Goal: Task Accomplishment & Management: Use online tool/utility

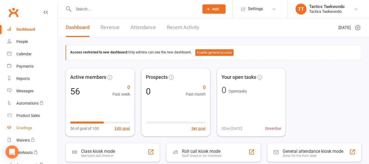
click at [25, 126] on div "Gradings" at bounding box center [24, 127] width 16 height 4
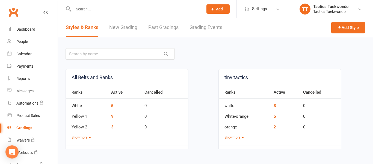
click at [132, 25] on link "New Grading" at bounding box center [123, 27] width 28 height 19
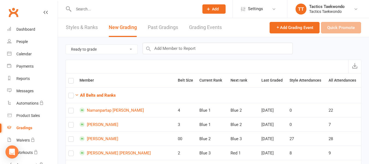
click at [134, 49] on select "Ready to grade All members enrolled in a style Active members enrolled in a sty…" at bounding box center [102, 49] width 72 height 9
select select "all_members_in_style"
click at [66, 45] on select "Ready to grade All members enrolled in a style Active members enrolled in a sty…" at bounding box center [102, 49] width 72 height 9
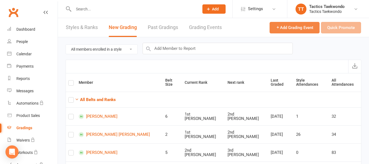
click at [296, 24] on button "Add Grading Event" at bounding box center [295, 27] width 50 height 11
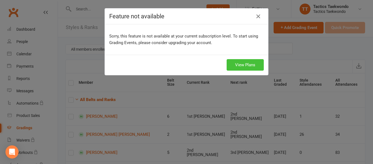
click at [244, 67] on link "View Plans" at bounding box center [245, 64] width 37 height 11
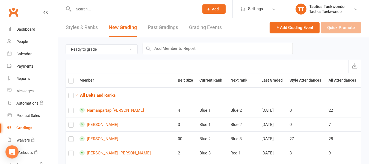
click at [201, 27] on button "Grading Events" at bounding box center [205, 27] width 33 height 19
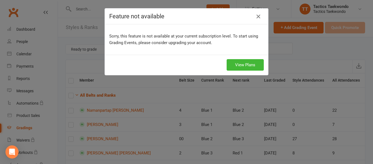
click at [257, 15] on icon "button" at bounding box center [258, 16] width 7 height 7
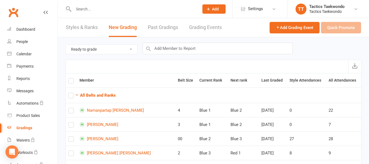
click at [166, 28] on link "Past Gradings" at bounding box center [163, 27] width 30 height 19
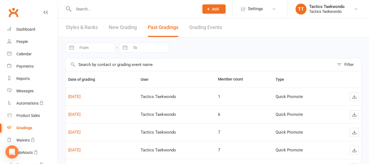
click at [123, 26] on link "New Grading" at bounding box center [123, 27] width 28 height 19
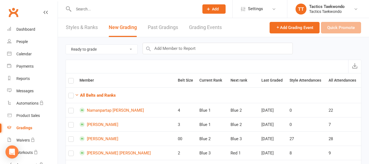
click at [85, 25] on link "Styles & Ranks" at bounding box center [82, 27] width 32 height 19
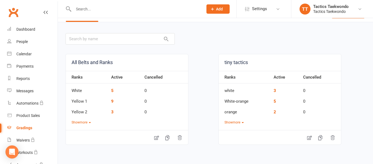
scroll to position [18, 0]
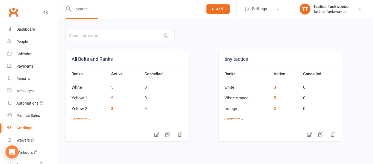
click at [232, 118] on button "Show more" at bounding box center [234, 118] width 19 height 5
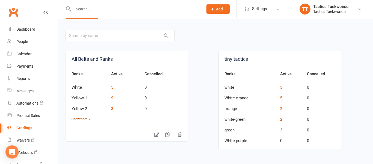
click at [85, 119] on button "Show more" at bounding box center [81, 118] width 19 height 5
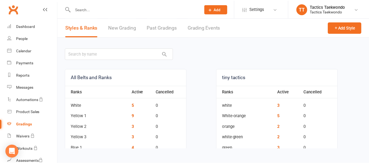
scroll to position [0, 0]
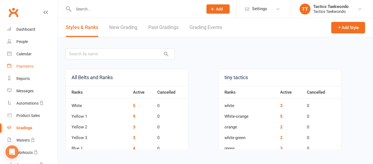
click at [26, 64] on div "Payments" at bounding box center [24, 66] width 17 height 4
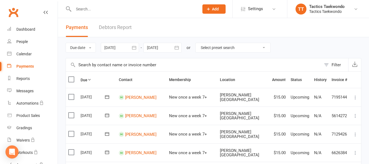
click at [123, 28] on link "Debtors Report" at bounding box center [115, 27] width 33 height 19
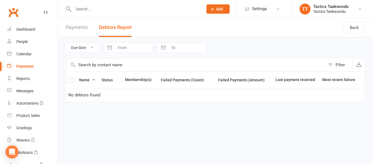
click at [74, 28] on link "Payments" at bounding box center [77, 27] width 22 height 19
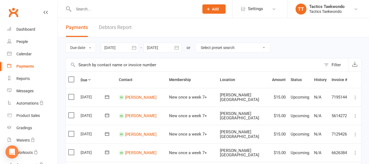
click at [231, 50] on select "Select preset search All failures All skipped payments All pending payments Suc…" at bounding box center [233, 47] width 75 height 9
select select "0"
click at [200, 43] on select "Select preset search All failures All skipped payments All pending payments Suc…" at bounding box center [233, 47] width 75 height 9
type input "11 Sep 2025"
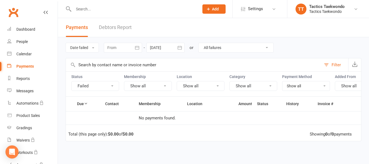
click at [220, 48] on select "All failures All skipped payments All pending payments Successful payments (las…" at bounding box center [236, 47] width 75 height 9
select select "2"
click at [199, 43] on select "All failures All skipped payments All pending payments Successful payments (las…" at bounding box center [236, 47] width 75 height 9
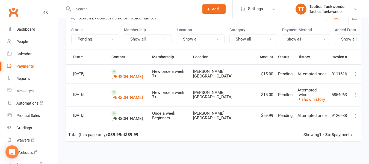
scroll to position [46, 0]
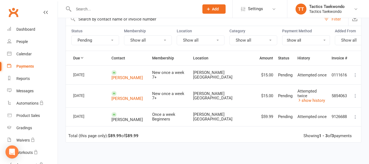
click at [356, 114] on icon at bounding box center [355, 116] width 5 height 5
click at [223, 137] on td "Total (this page only): $89.99 of $89.99 Showing 1 - 3 of 3 payments" at bounding box center [213, 134] width 295 height 16
click at [313, 100] on link "show history" at bounding box center [312, 100] width 28 height 5
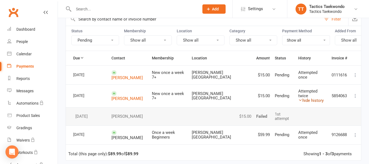
click at [313, 100] on link "hide history" at bounding box center [310, 100] width 25 height 5
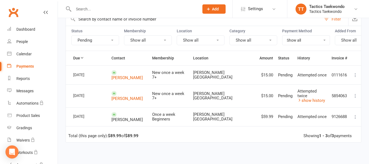
click at [354, 78] on icon at bounding box center [355, 74] width 5 height 5
click at [114, 42] on button "Pending" at bounding box center [95, 40] width 48 height 10
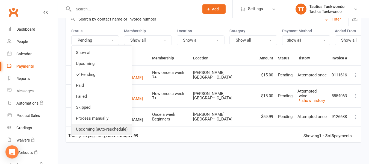
click at [87, 132] on link "Upcoming (auto-reschedule)" at bounding box center [102, 128] width 60 height 11
select select
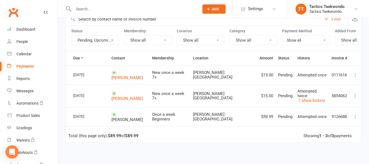
click at [73, 114] on div "24 May 2024" at bounding box center [85, 116] width 25 height 8
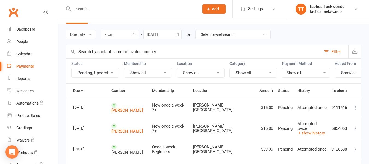
scroll to position [12, 0]
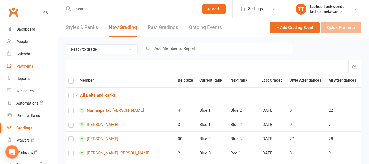
click at [28, 64] on div "Payments" at bounding box center [24, 66] width 17 height 4
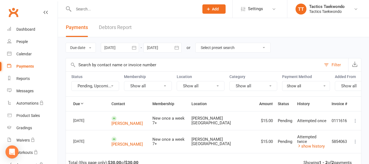
click at [110, 86] on button "Pending, Upcomi..." at bounding box center [95, 86] width 48 height 10
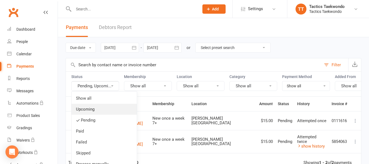
click at [85, 110] on link "Upcoming" at bounding box center [104, 109] width 65 height 11
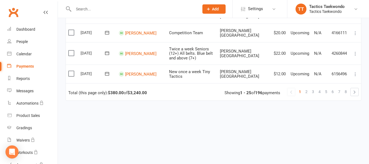
scroll to position [512, 0]
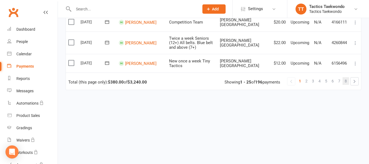
click at [349, 77] on link "8" at bounding box center [346, 81] width 7 height 8
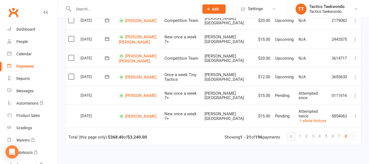
scroll to position [385, 0]
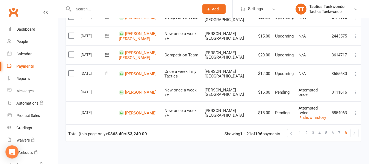
click at [354, 133] on link at bounding box center [355, 133] width 8 height 8
click at [355, 131] on link at bounding box center [355, 133] width 8 height 8
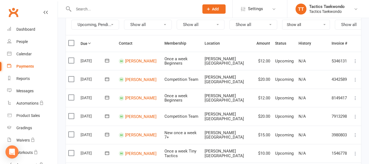
scroll to position [39, 0]
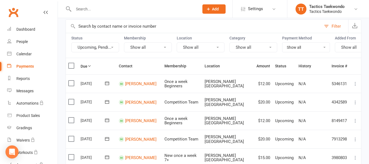
click at [111, 46] on button "Upcoming, Pendi..." at bounding box center [95, 47] width 48 height 10
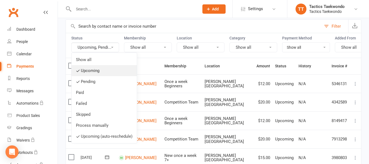
click at [77, 72] on icon at bounding box center [78, 71] width 4 height 4
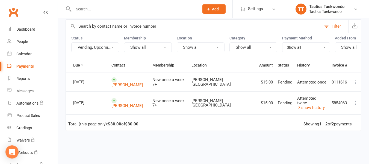
click at [114, 49] on button "Pending, Upcomi..." at bounding box center [95, 47] width 48 height 10
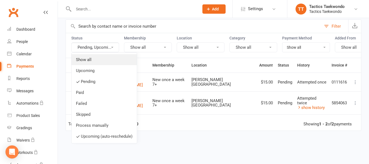
click at [90, 60] on link "Show all" at bounding box center [104, 59] width 65 height 11
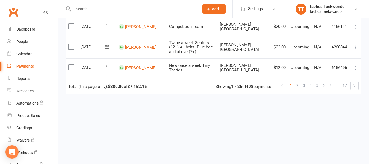
scroll to position [512, 0]
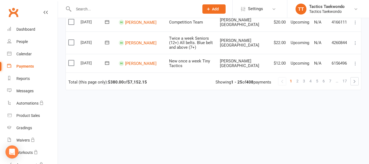
click at [334, 77] on link "…" at bounding box center [337, 81] width 7 height 8
click at [329, 77] on span "7" at bounding box center [330, 81] width 2 height 8
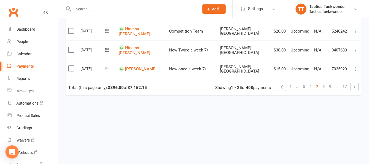
click at [329, 83] on span "9" at bounding box center [330, 87] width 2 height 8
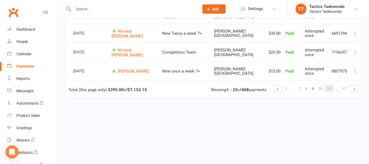
scroll to position [514, 0]
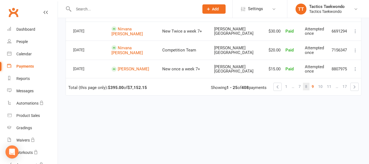
click at [306, 83] on span "8" at bounding box center [306, 87] width 2 height 8
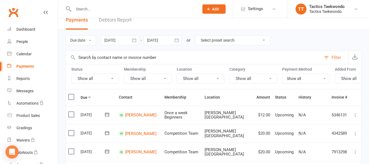
scroll to position [0, 0]
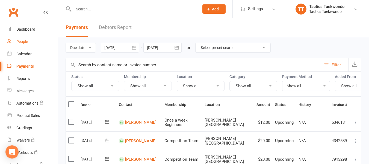
click at [21, 42] on div "People" at bounding box center [21, 41] width 11 height 4
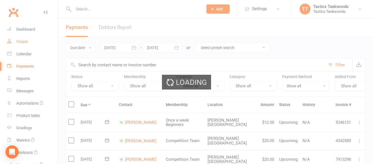
select select "100"
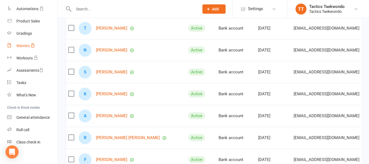
scroll to position [99, 0]
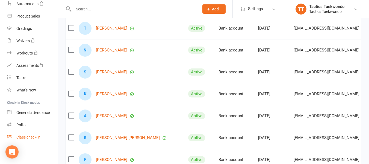
click at [36, 138] on div "Class check-in" at bounding box center [28, 137] width 24 height 4
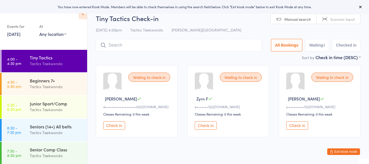
click at [208, 127] on button "Check in" at bounding box center [206, 125] width 22 height 8
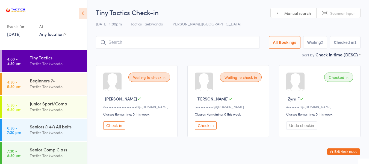
scroll to position [11, 0]
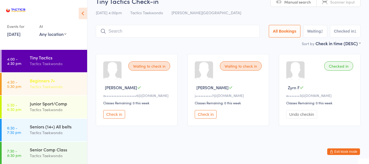
click at [54, 83] on div "Tactics Taekwondo" at bounding box center [56, 86] width 53 height 6
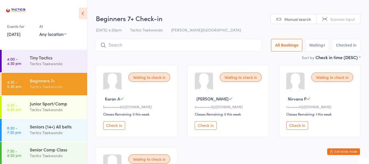
click at [299, 127] on button "Check in" at bounding box center [297, 125] width 22 height 8
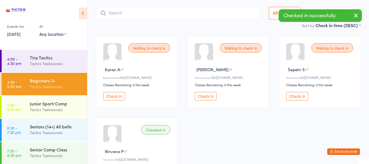
scroll to position [27, 0]
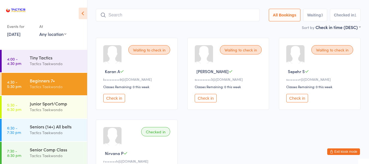
click at [338, 151] on button "Exit kiosk mode" at bounding box center [343, 151] width 33 height 7
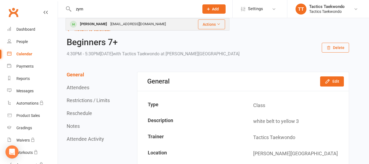
type input "zyrn"
click at [103, 23] on div "Zyrn Fernandes" at bounding box center [93, 24] width 30 height 8
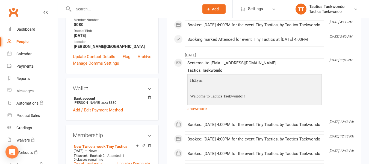
scroll to position [137, 0]
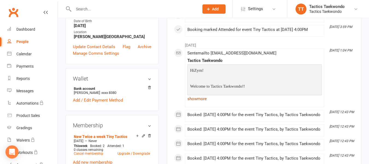
click at [196, 102] on link "show more" at bounding box center [254, 99] width 134 height 8
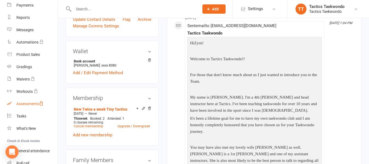
scroll to position [99, 0]
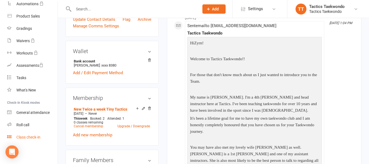
click at [28, 137] on div "Class check-in" at bounding box center [28, 137] width 24 height 4
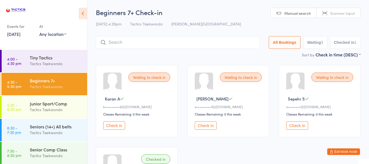
click at [116, 125] on button "Check in" at bounding box center [114, 125] width 22 height 8
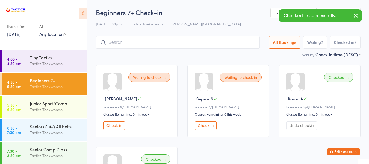
scroll to position [27, 0]
